Goal: Find specific page/section: Locate a particular part of the current website

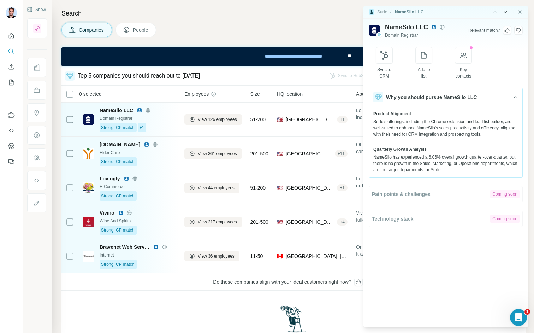
click at [505, 13] on icon "Side panel - Next" at bounding box center [505, 12] width 4 height 2
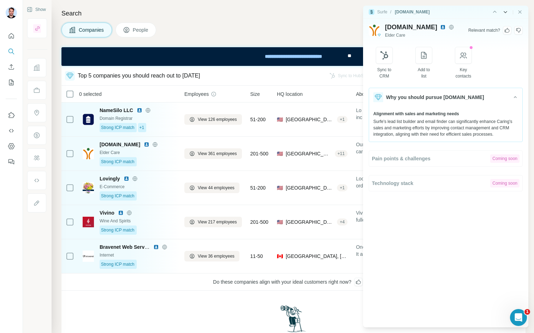
click at [505, 13] on icon "Side panel - Next" at bounding box center [505, 12] width 4 height 2
click at [492, 12] on icon "Side panel - Previous" at bounding box center [494, 11] width 7 height 7
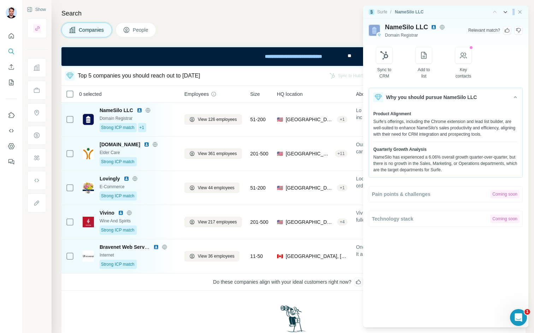
click at [492, 12] on div "|" at bounding box center [506, 11] width 31 height 7
click at [519, 12] on icon "Close side panel" at bounding box center [519, 11] width 3 height 3
